Goal: Task Accomplishment & Management: Manage account settings

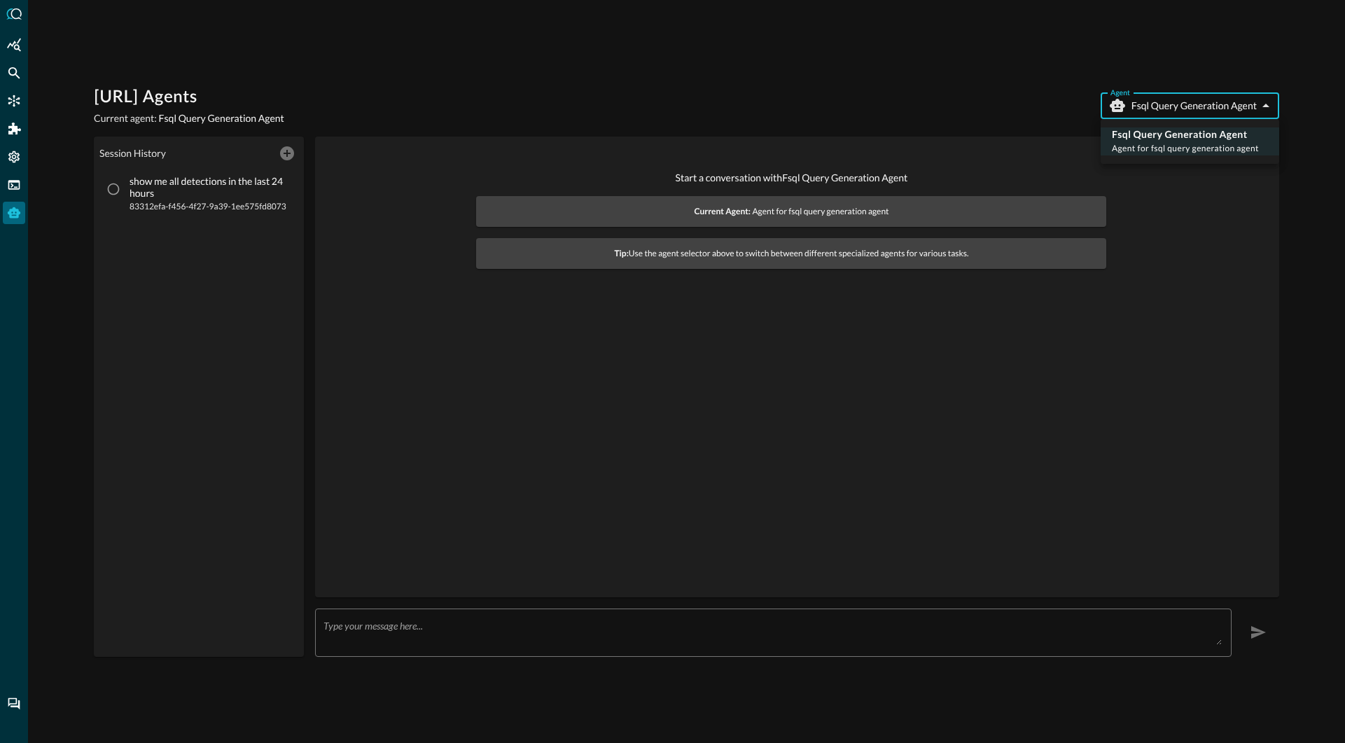
click at [15, 153] on div at bounding box center [672, 371] width 1345 height 743
click at [17, 162] on icon "Settings" at bounding box center [14, 157] width 14 height 14
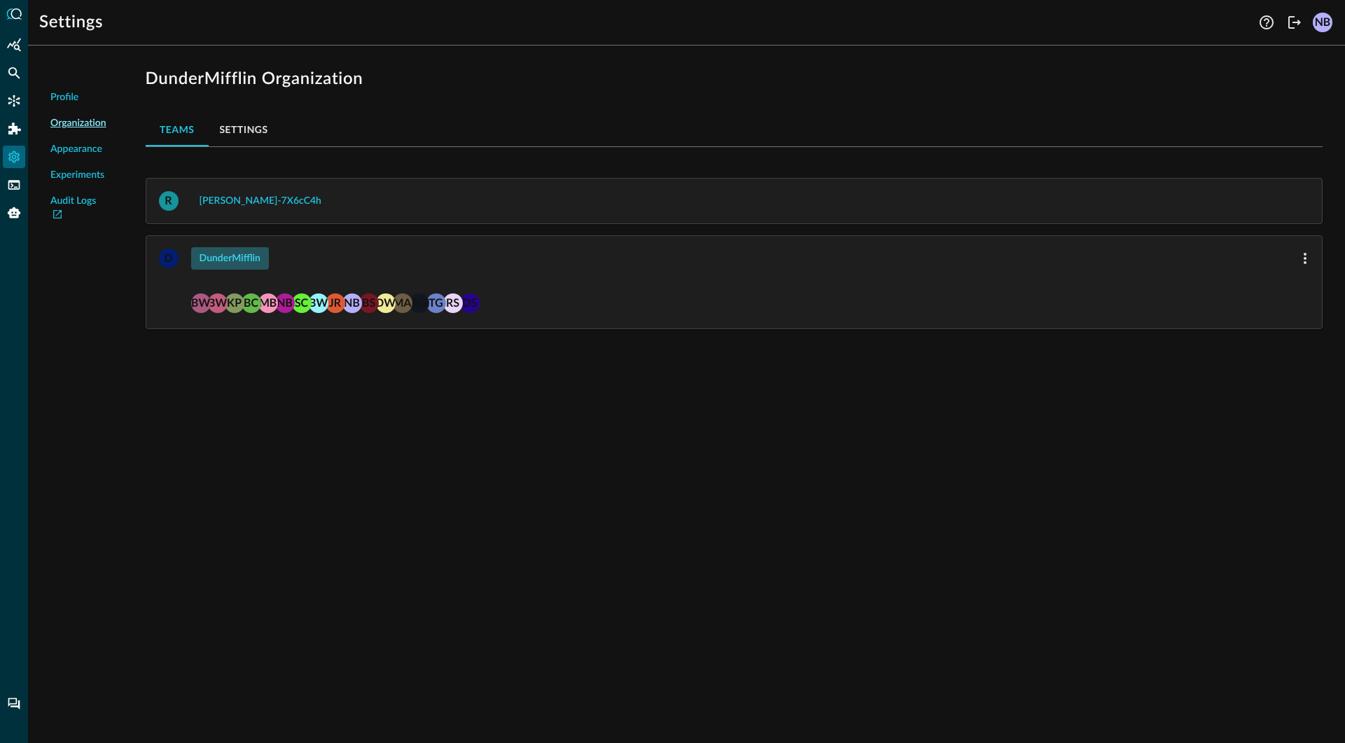
click at [222, 255] on div "DunderMifflin" at bounding box center [229, 258] width 61 height 17
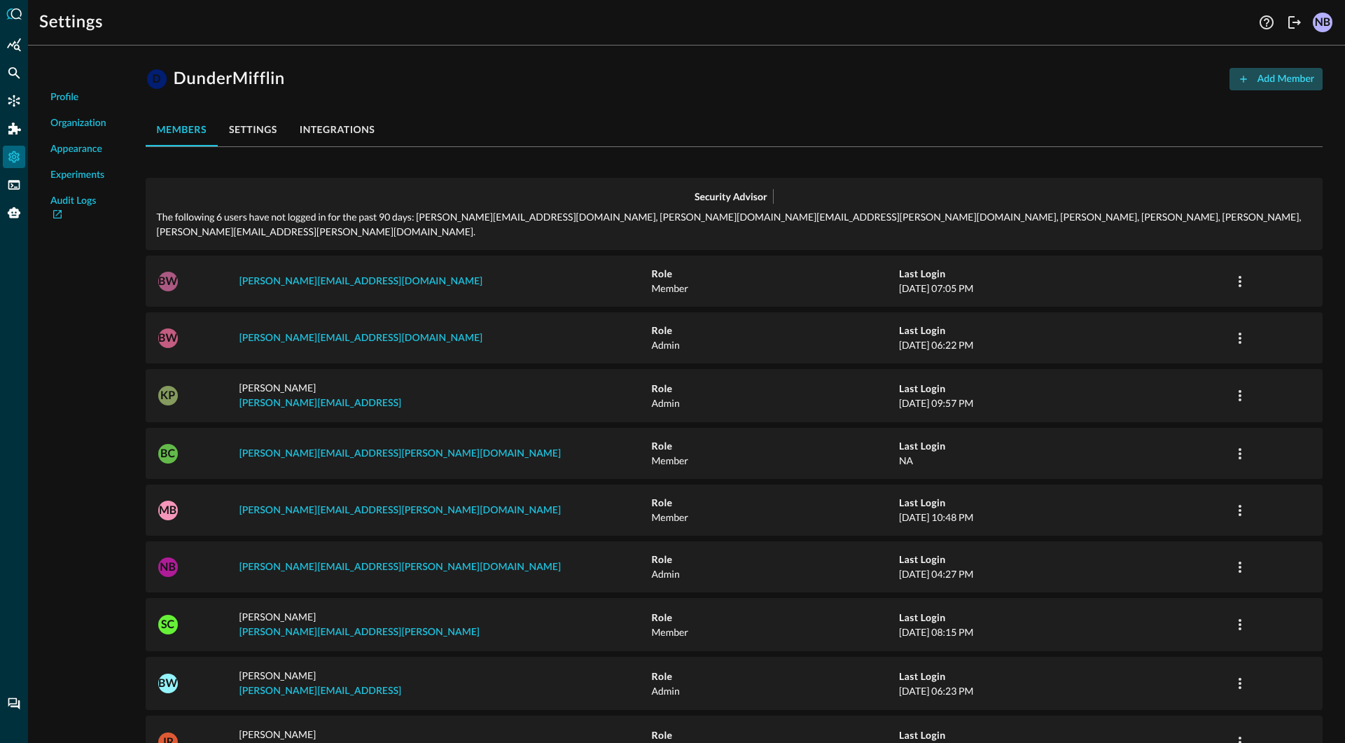
click at [1271, 83] on div "Add Member" at bounding box center [1285, 79] width 57 height 17
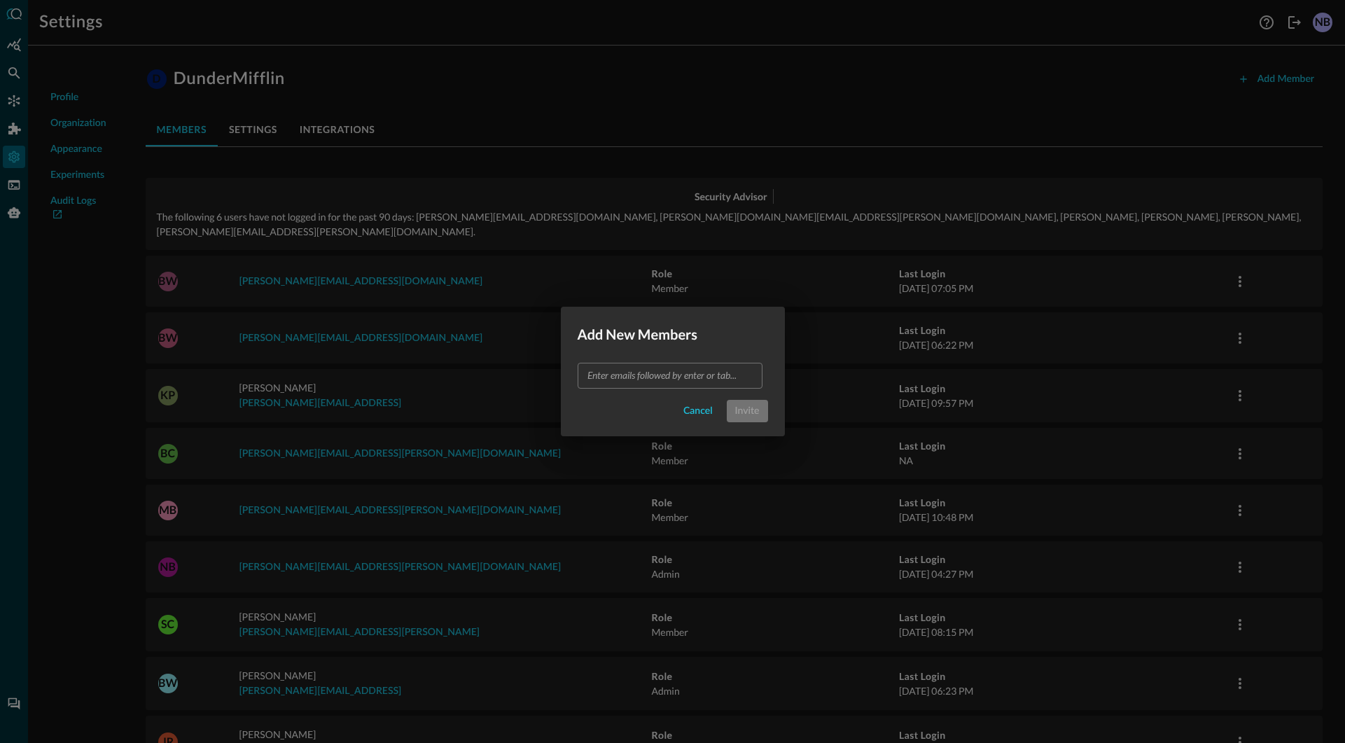
click at [654, 375] on input "text" at bounding box center [669, 375] width 174 height 17
click at [751, 405] on div "Invite" at bounding box center [763, 410] width 24 height 17
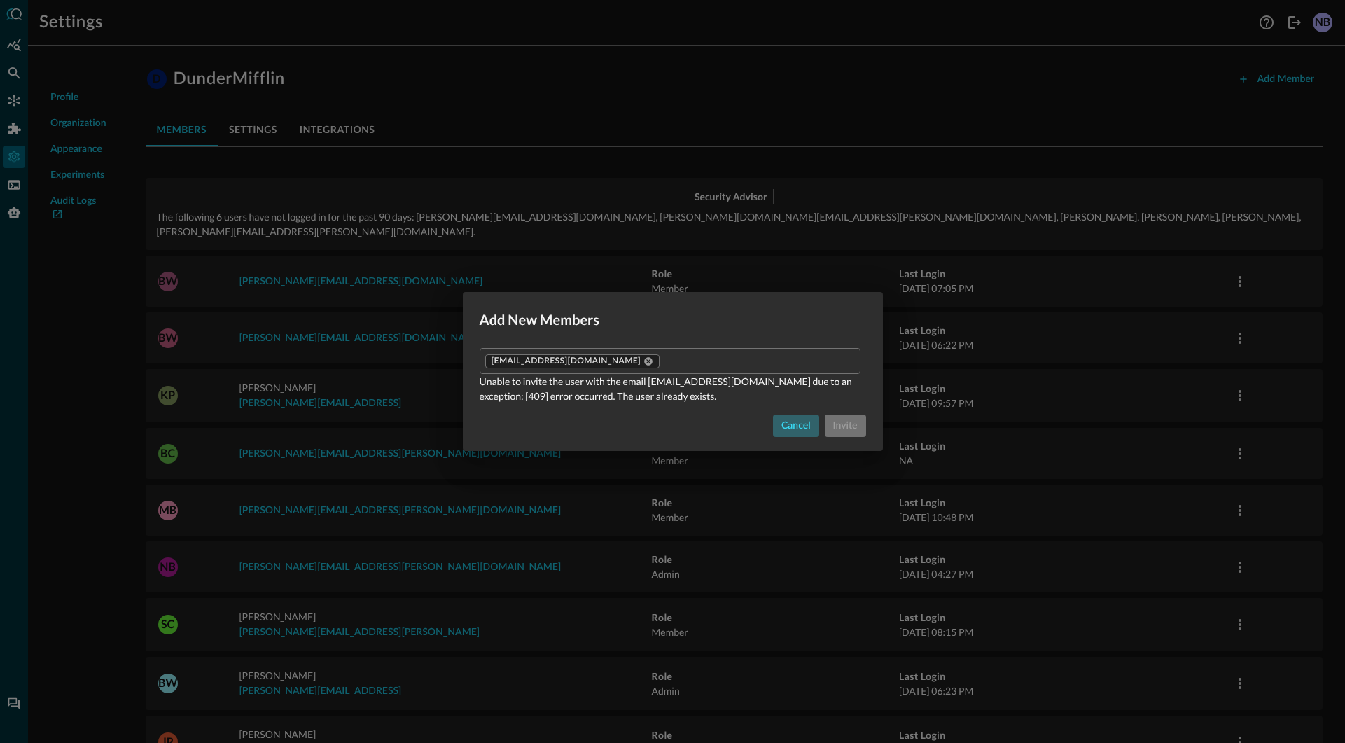
click at [802, 423] on div "Cancel" at bounding box center [795, 425] width 29 height 17
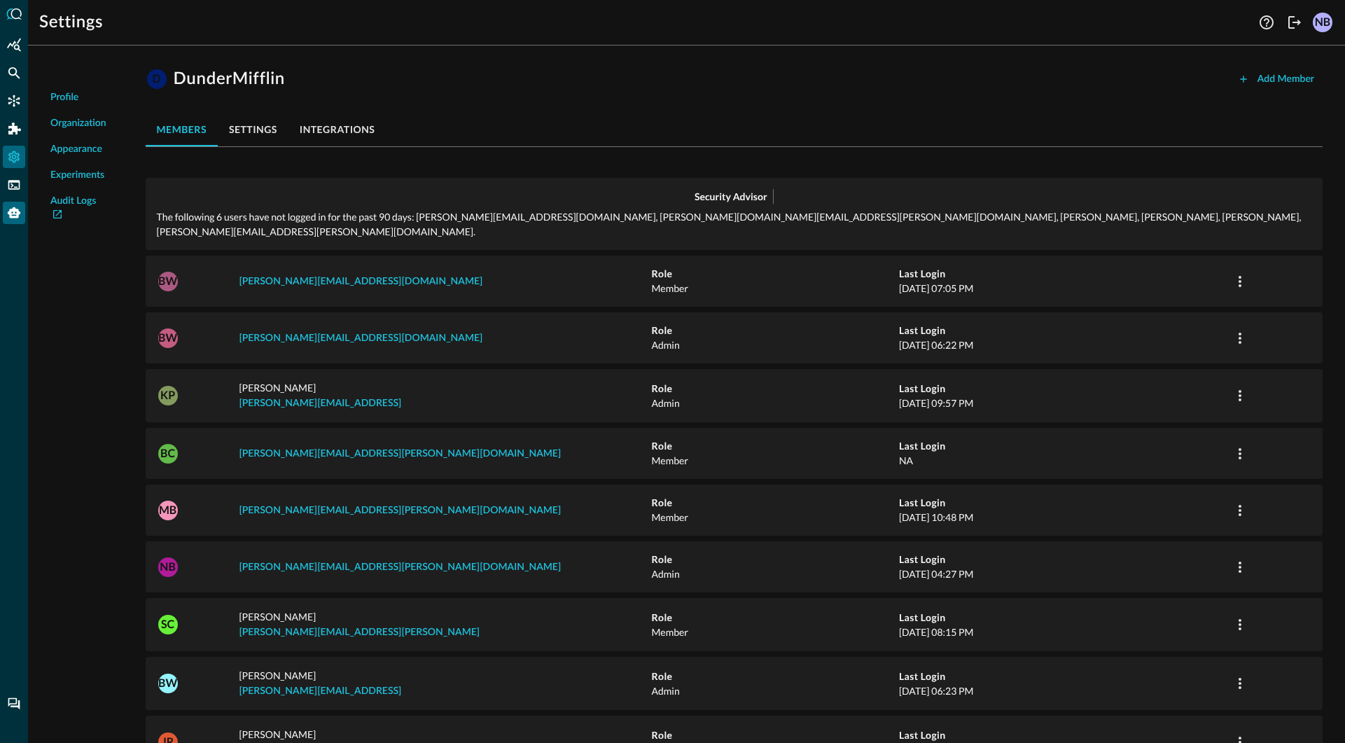
click at [10, 219] on icon "Query Agent" at bounding box center [14, 213] width 14 height 14
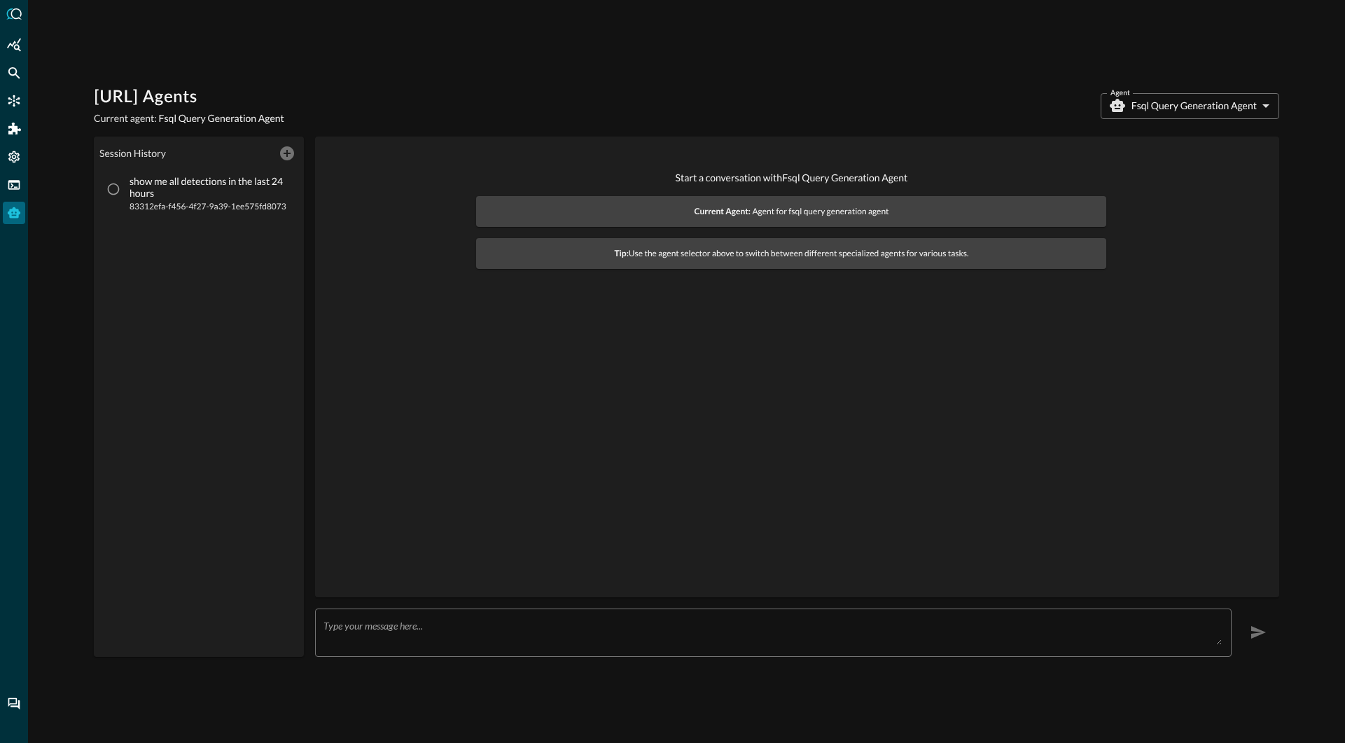
click at [1161, 114] on body "[URL] Agents Current agent: Fsql Query Generation Agent Agent Fsql Query Genera…" at bounding box center [672, 371] width 1345 height 743
click at [964, 96] on div at bounding box center [672, 371] width 1345 height 743
click at [1212, 115] on body "[URL] Agents Current agent: Fsql Query Generation Agent Agent Fsql Query Genera…" at bounding box center [672, 371] width 1345 height 743
click at [999, 91] on div at bounding box center [672, 371] width 1345 height 743
